Goal: Task Accomplishment & Management: Use online tool/utility

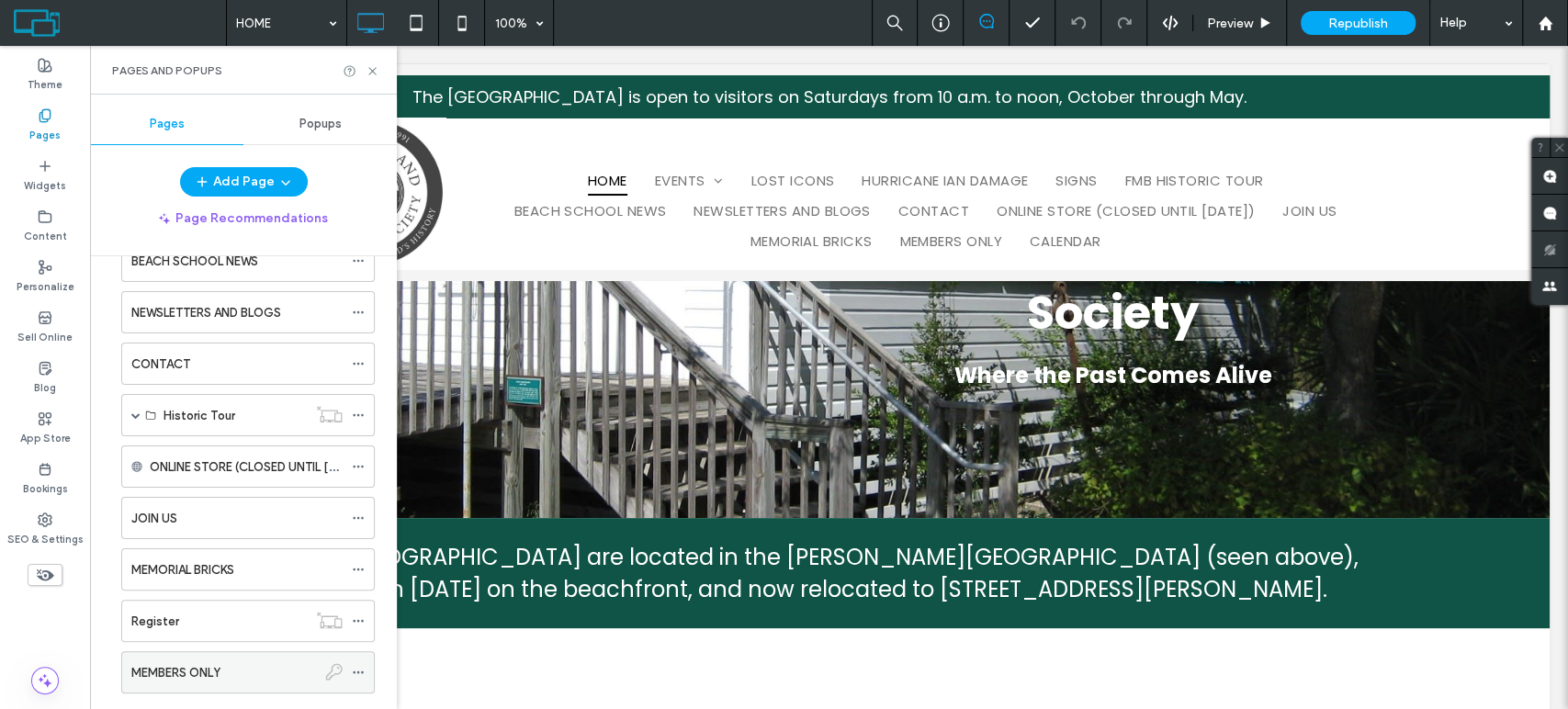
scroll to position [494, 0]
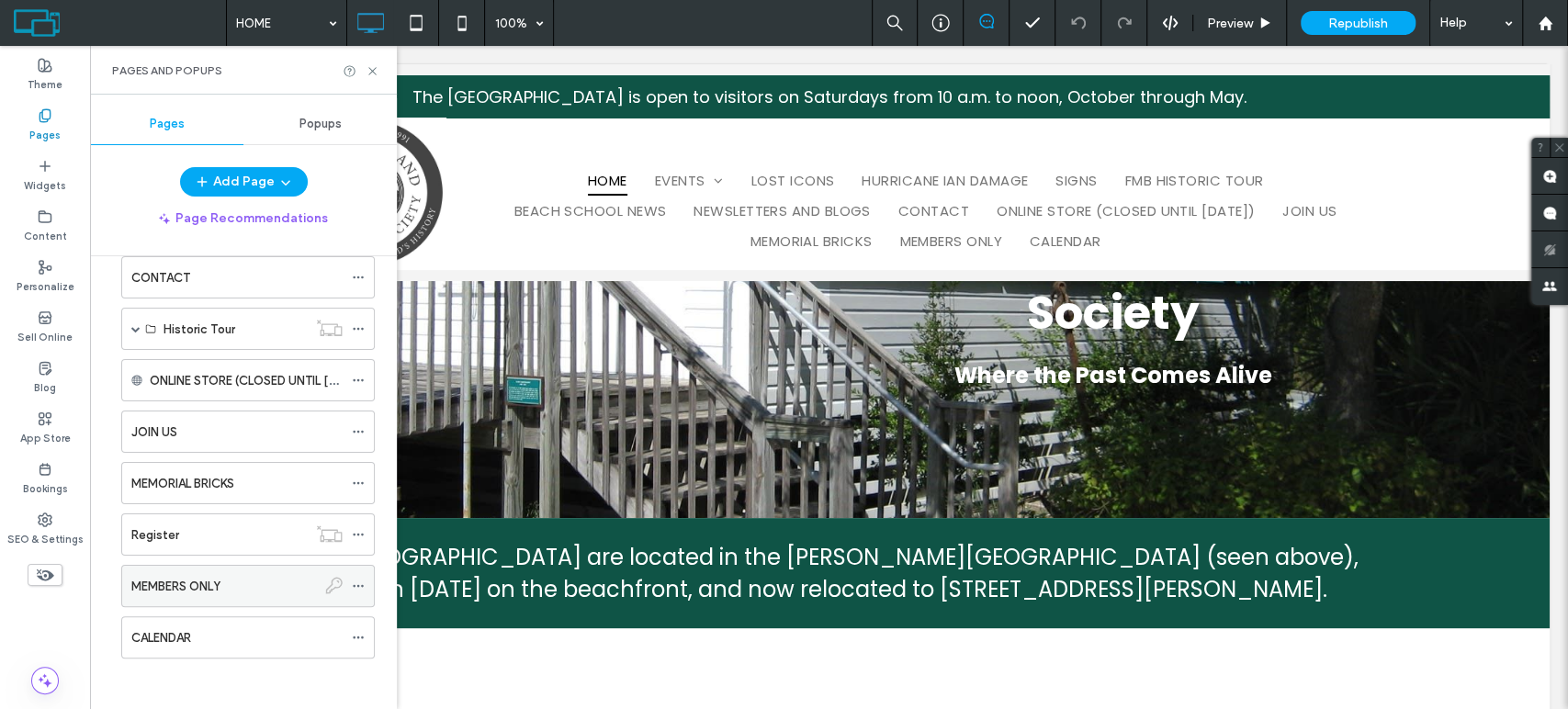
click at [239, 594] on div "MEMBERS ONLY" at bounding box center [223, 586] width 184 height 41
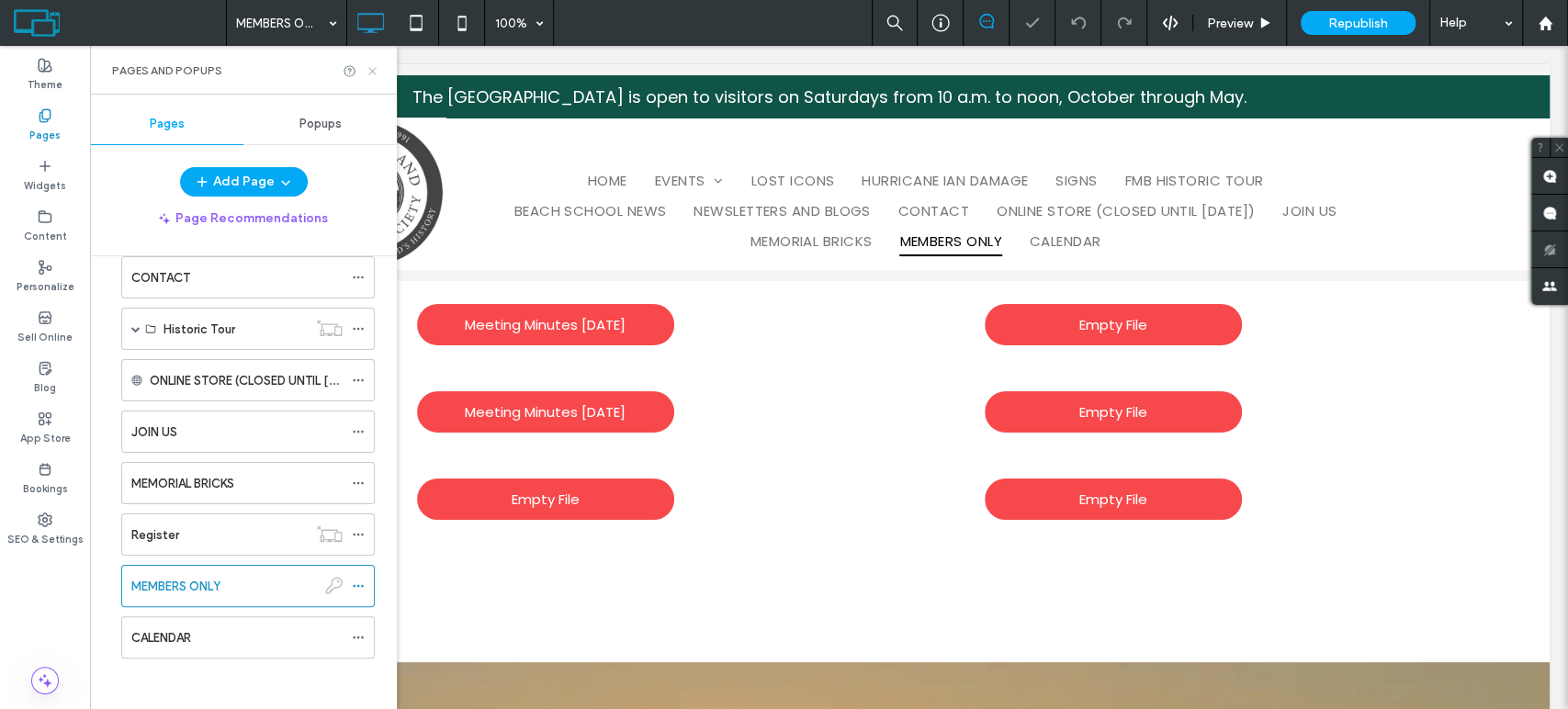
click at [375, 65] on icon at bounding box center [372, 72] width 14 height 14
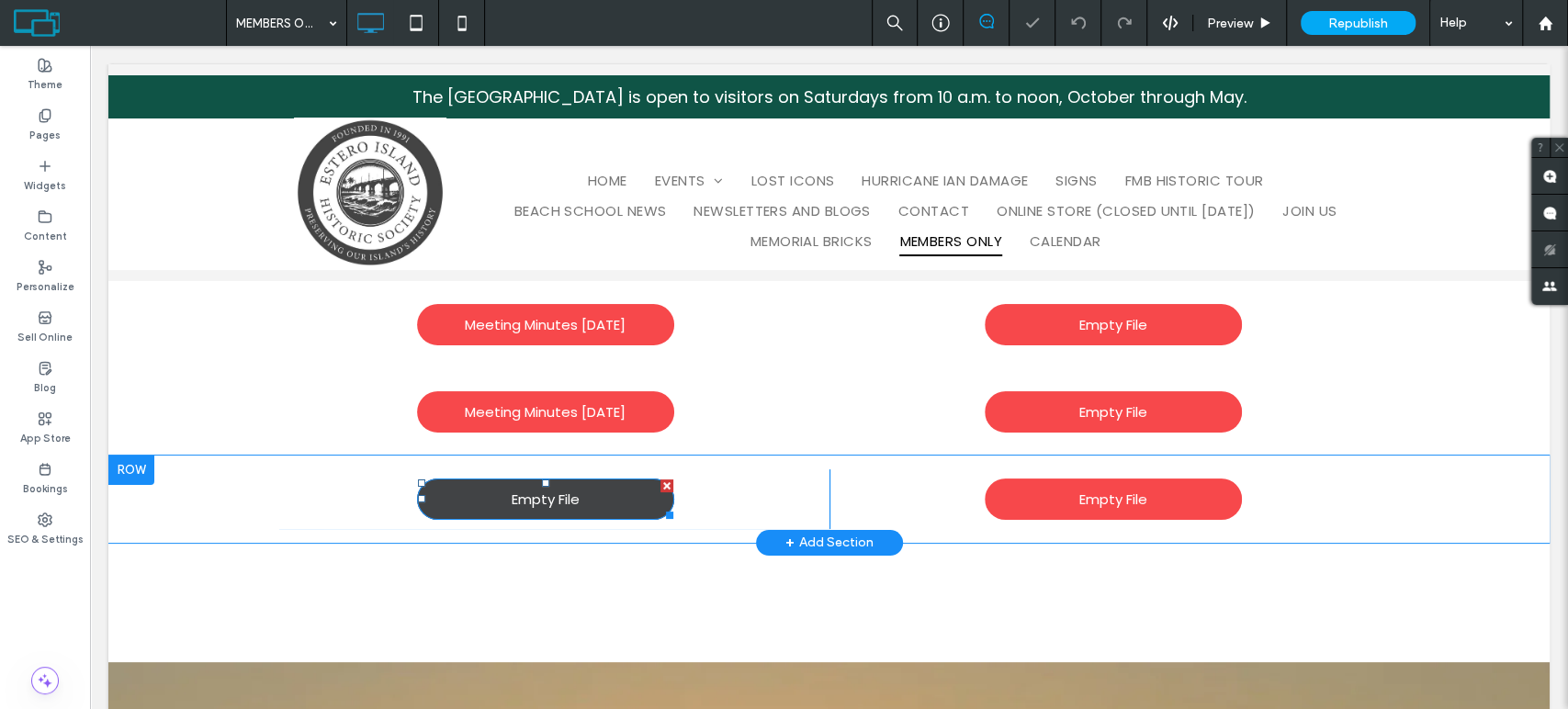
click at [565, 499] on span "Empty File" at bounding box center [546, 499] width 68 height 21
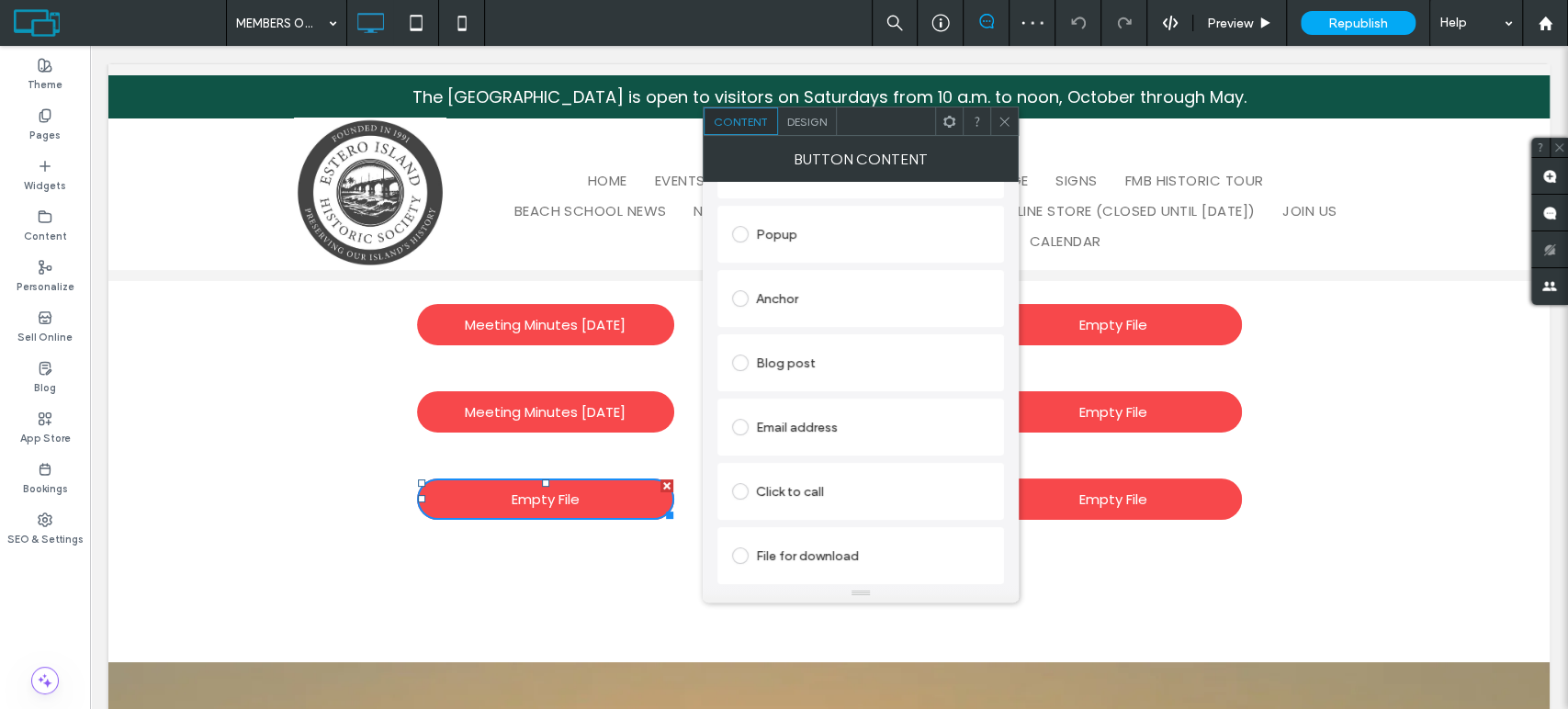
scroll to position [356, 0]
click at [811, 552] on div "File for download" at bounding box center [860, 556] width 257 height 30
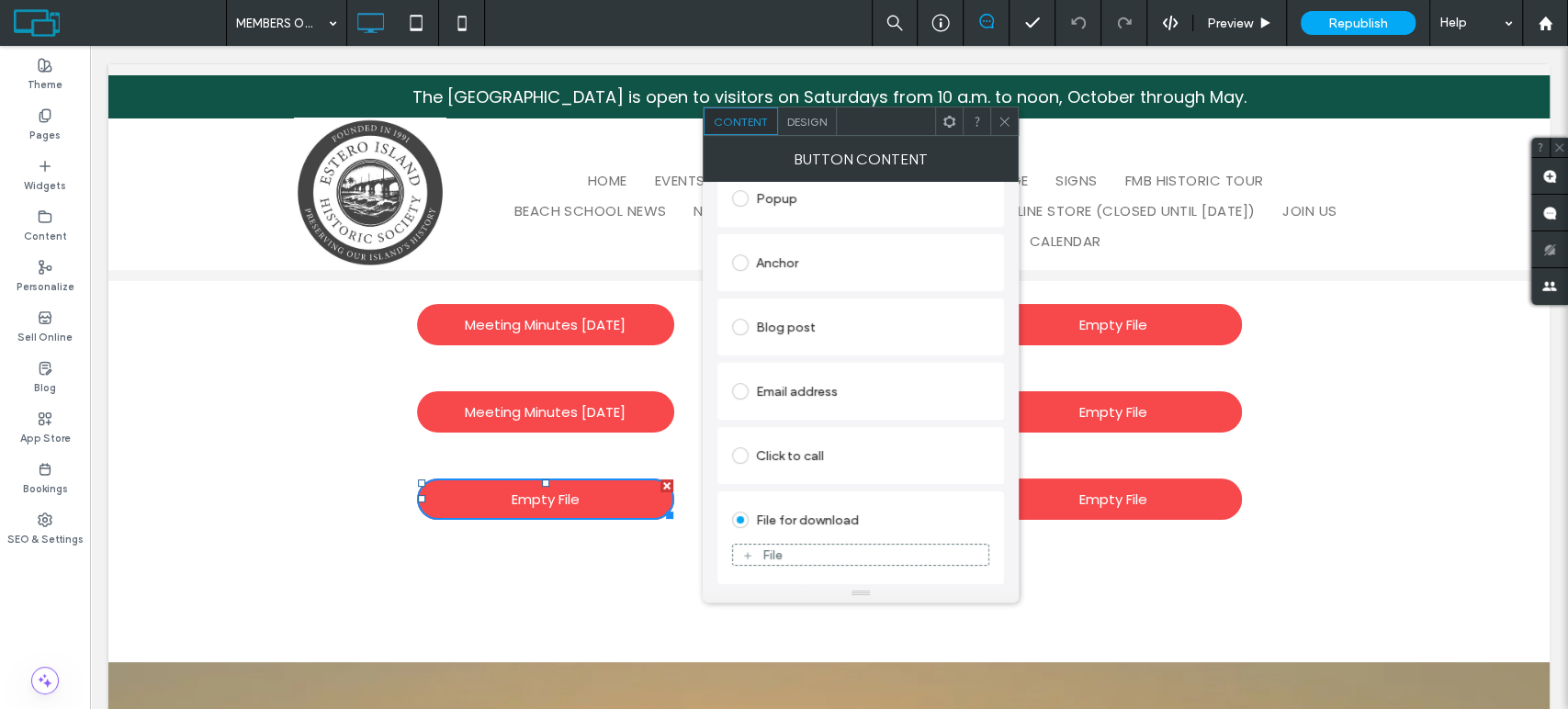
click at [767, 557] on div "File" at bounding box center [773, 556] width 20 height 16
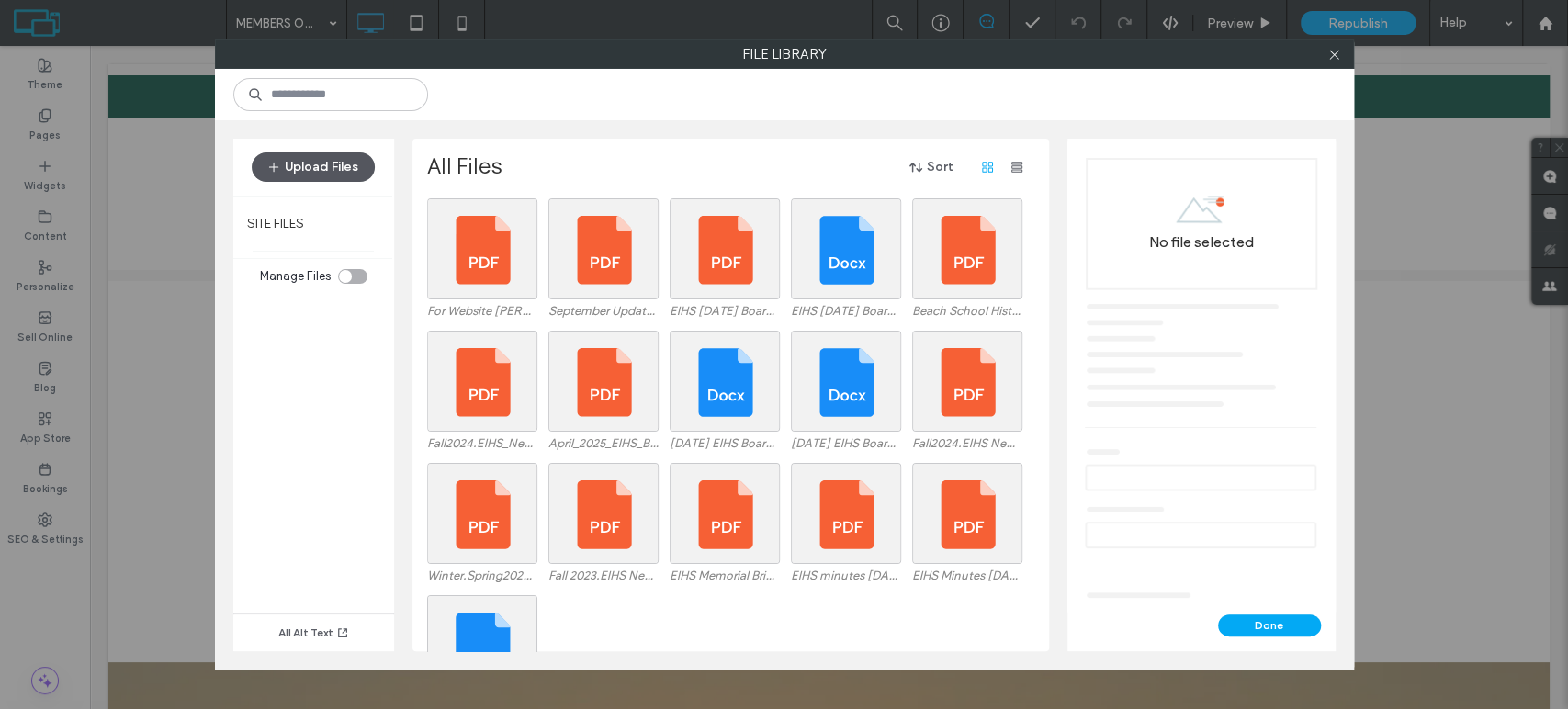
click at [311, 172] on button "Upload Files" at bounding box center [314, 167] width 123 height 30
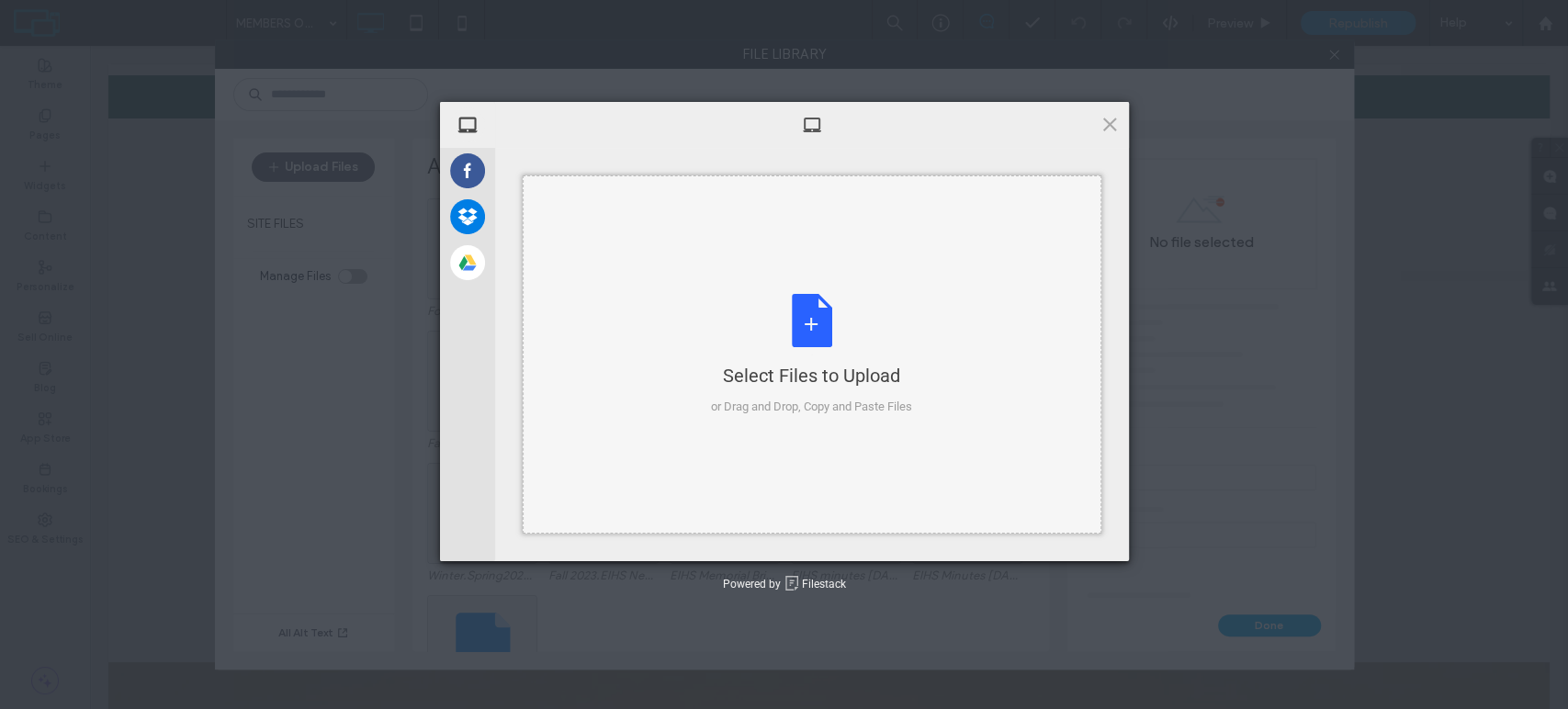
click at [792, 303] on div "Select Files to Upload or Drag and Drop, Copy and Paste Files" at bounding box center [811, 354] width 201 height 122
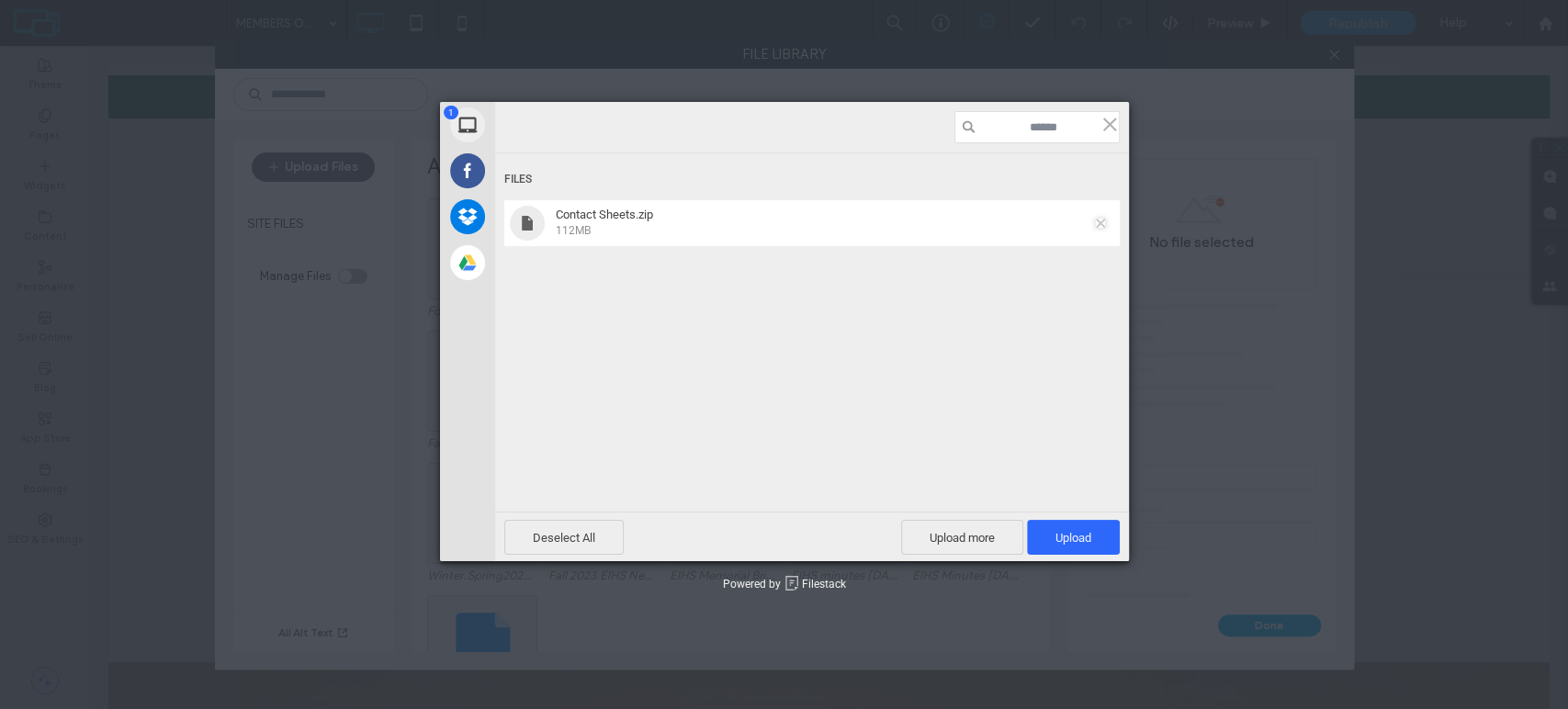
click at [1103, 226] on span at bounding box center [1100, 223] width 9 height 9
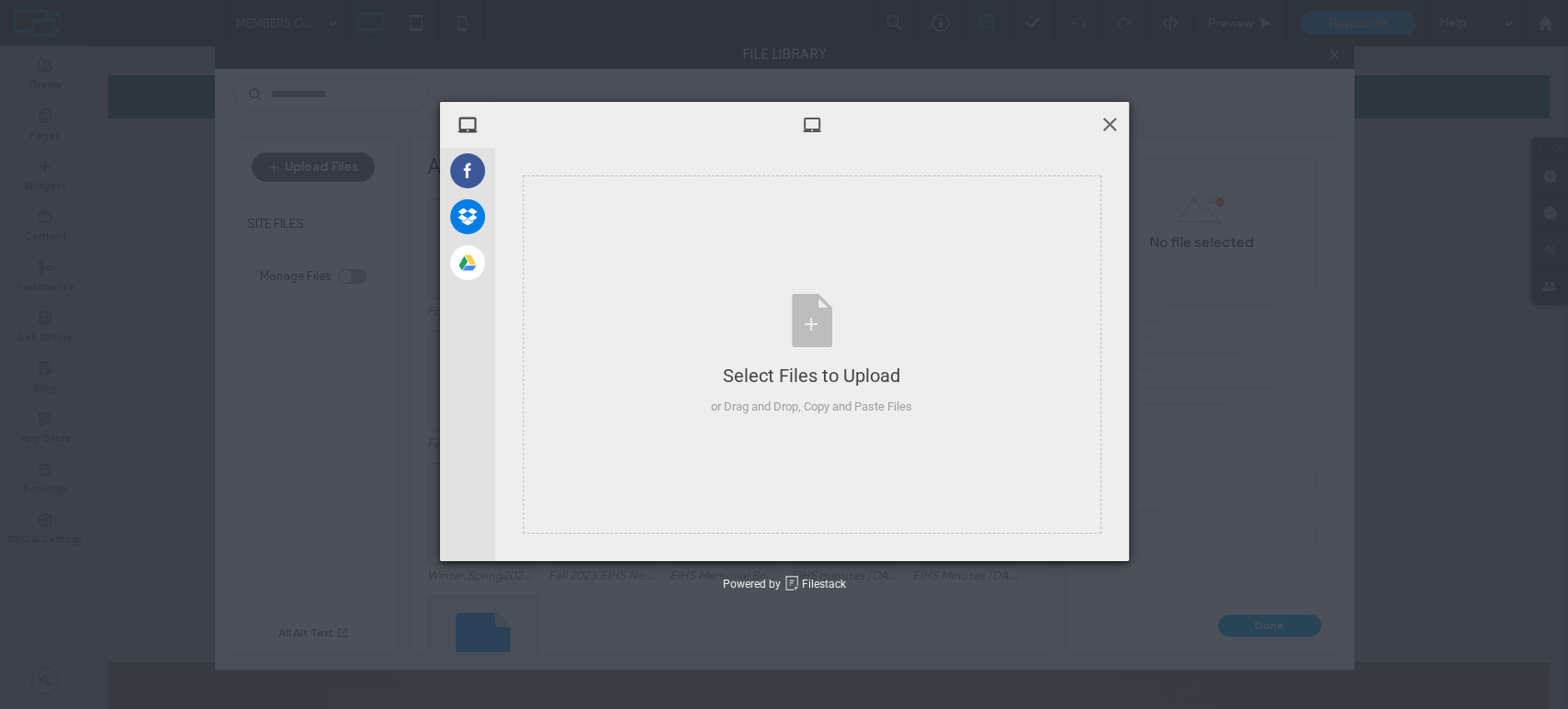
click at [1114, 119] on span at bounding box center [1109, 123] width 20 height 20
